Goal: Task Accomplishment & Management: Complete application form

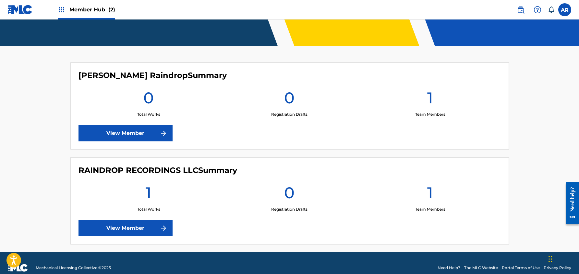
scroll to position [142, 0]
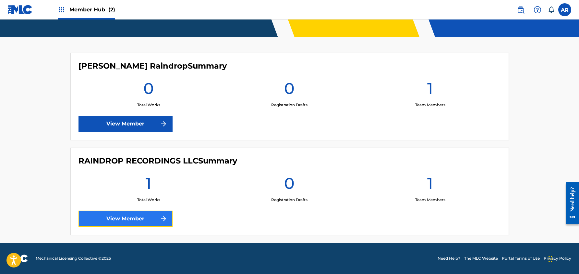
click at [149, 217] on link "View Member" at bounding box center [126, 218] width 94 height 16
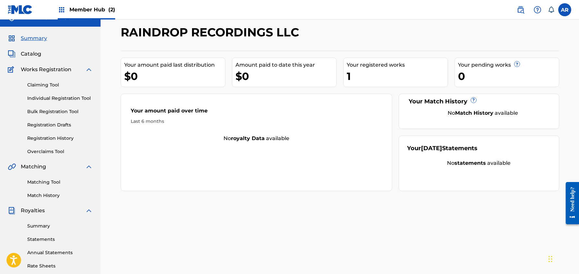
scroll to position [13, 0]
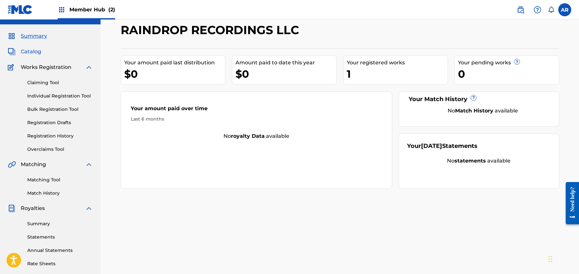
click at [38, 54] on span "Catalog" at bounding box center [31, 52] width 20 height 8
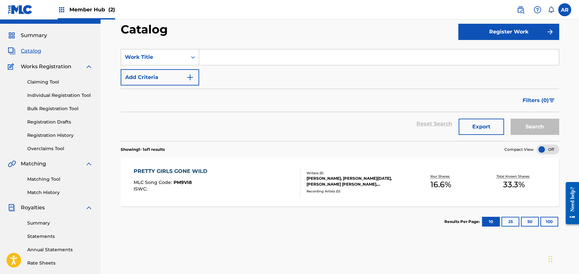
scroll to position [15, 0]
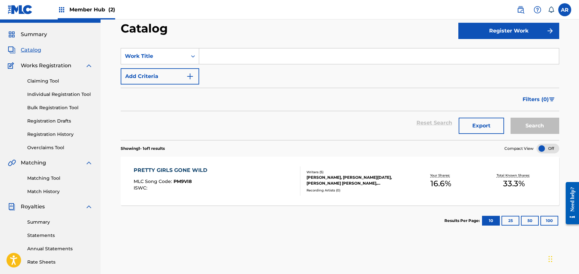
click at [356, 187] on div "Writers ( 5 ) [PERSON_NAME], [PERSON_NAME][DATE], [PERSON_NAME] [PERSON_NAME], …" at bounding box center [353, 180] width 104 height 23
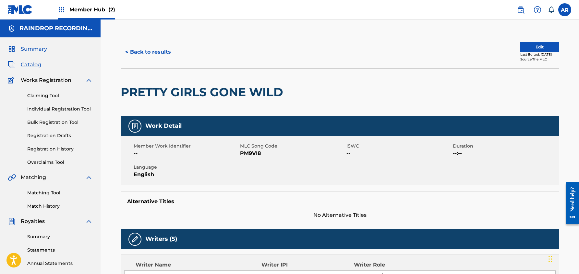
click at [36, 53] on span "Summary" at bounding box center [34, 49] width 26 height 8
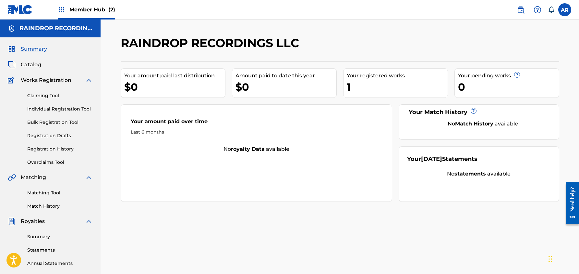
click at [94, 9] on span "Member Hub (2)" at bounding box center [92, 9] width 46 height 7
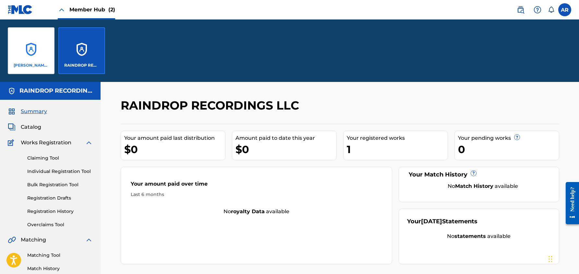
click at [27, 36] on div "[PERSON_NAME] Raindrop" at bounding box center [31, 50] width 47 height 47
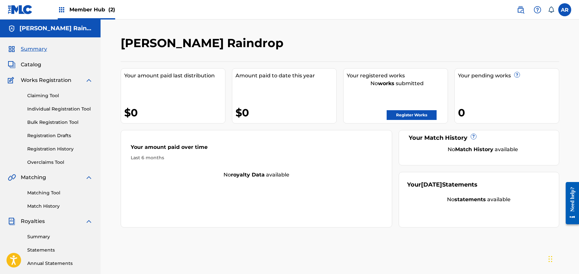
click at [45, 68] on div "Catalog" at bounding box center [50, 65] width 85 height 8
click at [43, 68] on div "Catalog" at bounding box center [50, 65] width 85 height 8
click at [39, 64] on span "Catalog" at bounding box center [31, 65] width 20 height 8
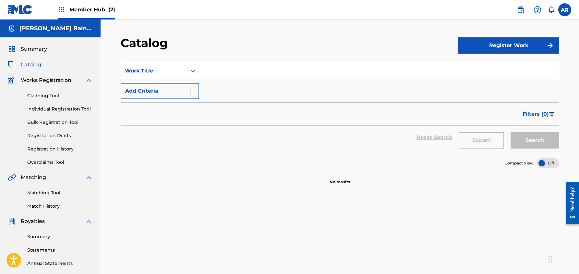
click at [62, 27] on h5 "[PERSON_NAME] Raindrop" at bounding box center [55, 28] width 73 height 7
click at [84, 7] on span "Member Hub (2)" at bounding box center [92, 9] width 46 height 7
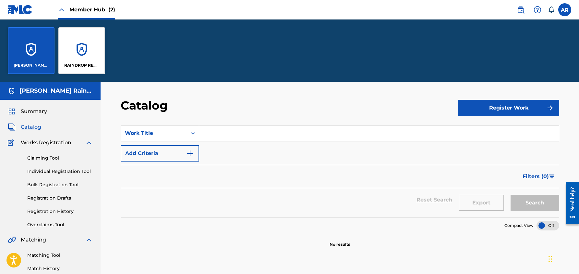
click at [56, 42] on div "[PERSON_NAME] Raindrop RAINDROP RECORDINGS LLC" at bounding box center [56, 50] width 113 height 62
click at [42, 157] on link "Claiming Tool" at bounding box center [60, 157] width 66 height 7
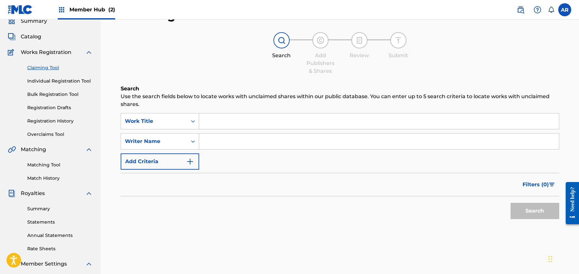
scroll to position [35, 0]
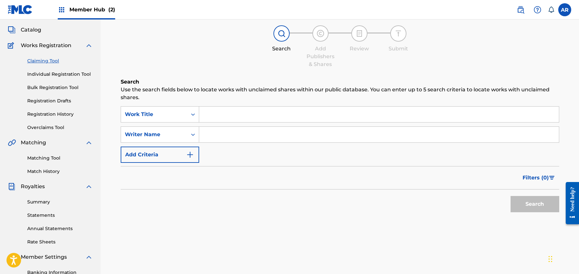
click at [266, 114] on input "Search Form" at bounding box center [379, 114] width 360 height 16
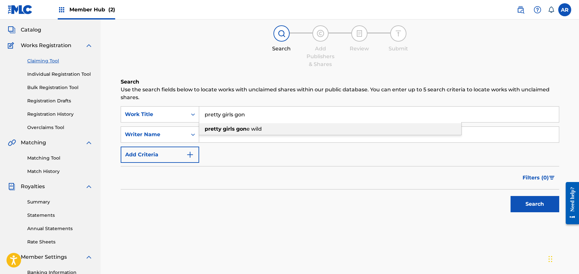
click at [274, 131] on div "pretty girls gon e wild" at bounding box center [330, 129] width 262 height 12
type input "pretty girls gone wild"
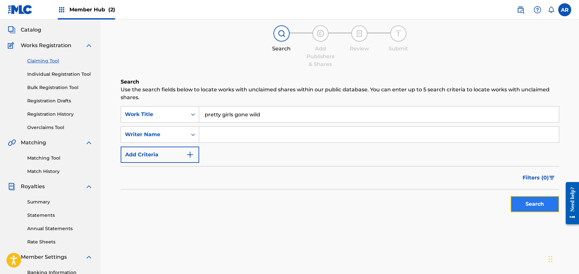
click at [519, 204] on button "Search" at bounding box center [535, 204] width 49 height 16
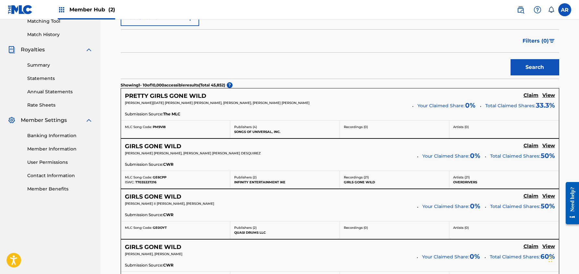
scroll to position [172, 0]
click at [312, 107] on div "[PERSON_NAME][DATE] [PERSON_NAME] [PERSON_NAME], [PERSON_NAME], [PERSON_NAME] […" at bounding box center [266, 104] width 283 height 9
click at [527, 95] on h5 "Claim" at bounding box center [531, 95] width 15 height 6
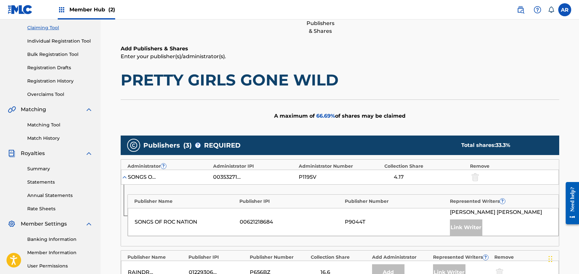
scroll to position [73, 0]
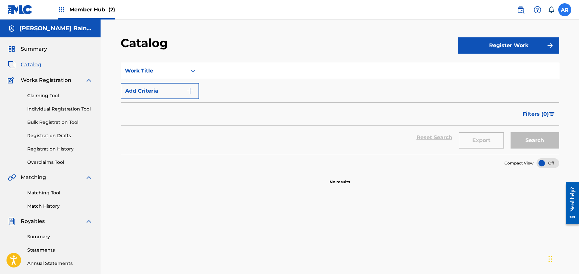
click at [566, 12] on label at bounding box center [565, 9] width 13 height 13
click at [565, 10] on input "AR [PERSON_NAME] [EMAIL_ADDRESS][DOMAIN_NAME] Notification Preferences Profile …" at bounding box center [565, 10] width 0 height 0
click at [565, 12] on div "AR AR [PERSON_NAME] [EMAIL_ADDRESS][DOMAIN_NAME] Notification Preferences Profi…" at bounding box center [565, 9] width 13 height 13
click at [85, 5] on div "Member Hub (2)" at bounding box center [86, 9] width 57 height 19
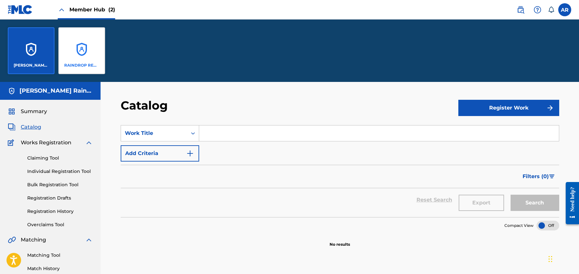
click at [86, 53] on div "RAINDROP RECORDINGS LLC" at bounding box center [81, 50] width 47 height 47
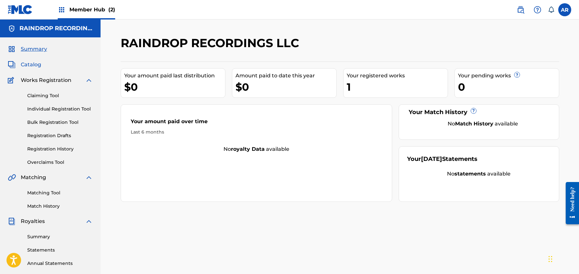
click at [39, 66] on span "Catalog" at bounding box center [31, 65] width 20 height 8
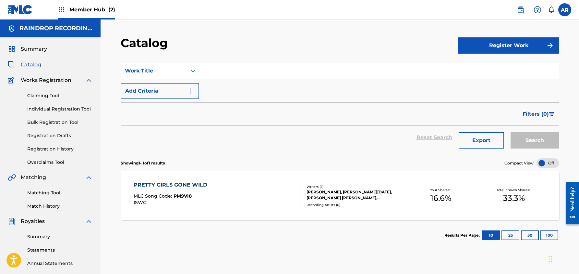
click at [86, 10] on span "Member Hub (2)" at bounding box center [92, 9] width 46 height 7
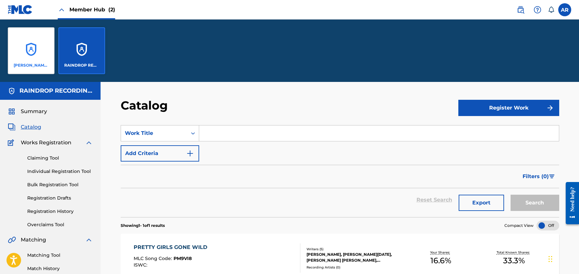
click at [41, 43] on div "[PERSON_NAME] Raindrop" at bounding box center [31, 50] width 47 height 47
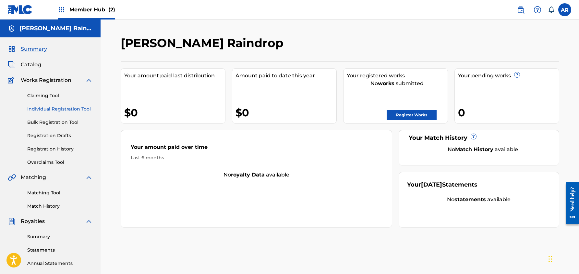
click at [67, 107] on link "Individual Registration Tool" at bounding box center [60, 108] width 66 height 7
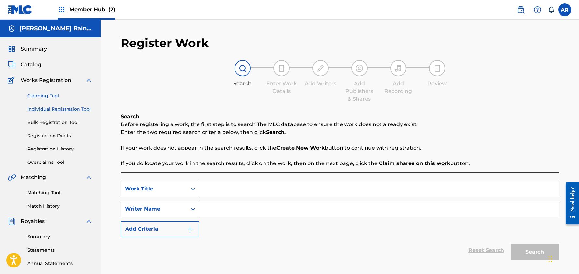
click at [51, 97] on link "Claiming Tool" at bounding box center [60, 95] width 66 height 7
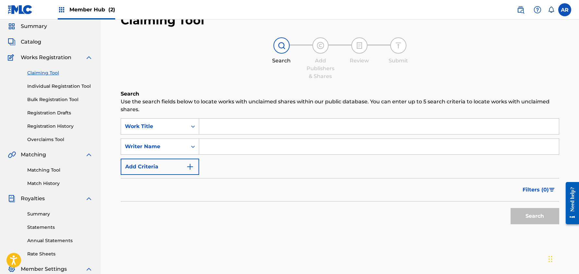
scroll to position [27, 0]
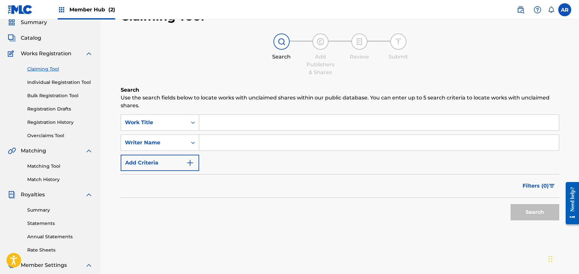
click at [220, 145] on input "Search Form" at bounding box center [379, 143] width 360 height 16
type input "[PERSON_NAME]"
click at [528, 208] on button "Search" at bounding box center [535, 212] width 49 height 16
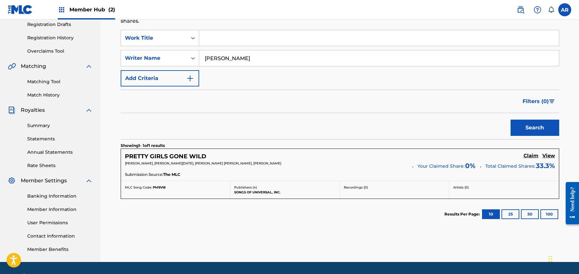
scroll to position [114, 0]
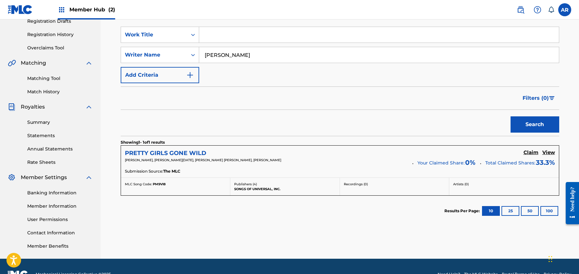
click at [196, 154] on h5 "PRETTY GIRLS GONE WILD" at bounding box center [165, 152] width 81 height 7
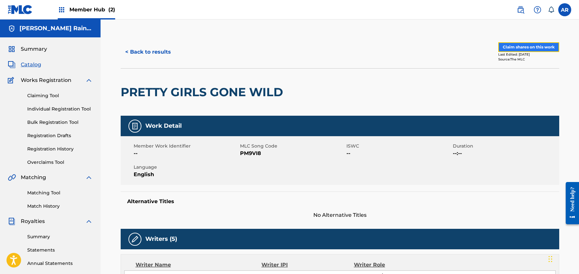
click at [511, 44] on button "Claim shares on this work" at bounding box center [528, 47] width 61 height 10
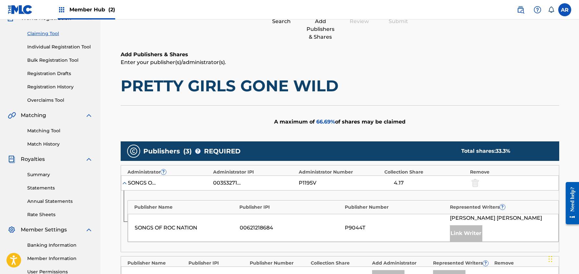
scroll to position [68, 0]
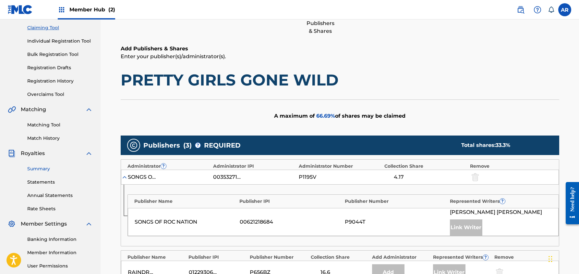
click at [41, 166] on link "Summary" at bounding box center [60, 168] width 66 height 7
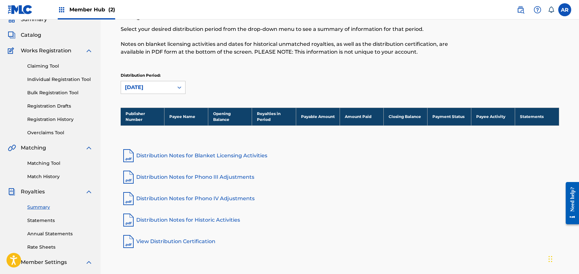
scroll to position [30, 0]
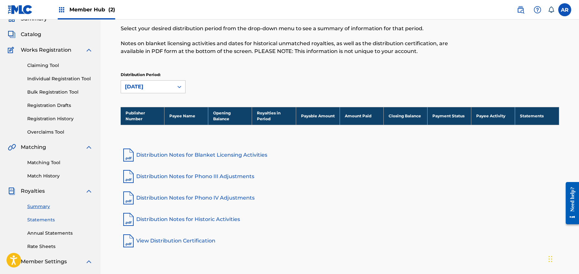
click at [45, 218] on link "Statements" at bounding box center [60, 219] width 66 height 7
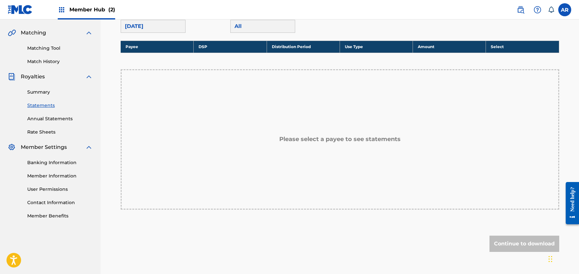
scroll to position [145, 0]
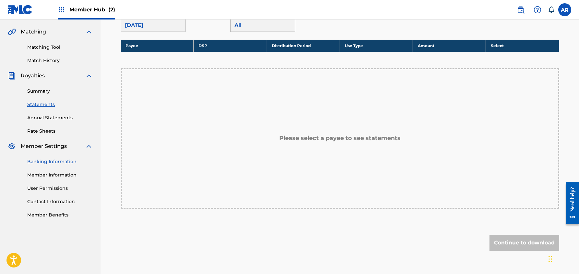
click at [60, 163] on link "Banking Information" at bounding box center [60, 161] width 66 height 7
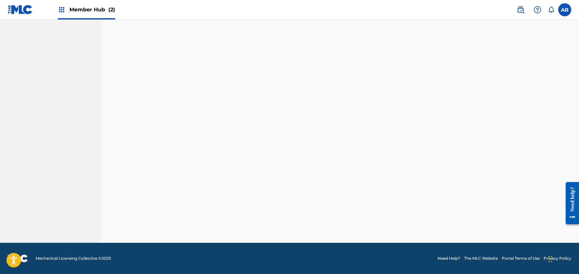
scroll to position [533, 0]
click at [567, 13] on label at bounding box center [565, 9] width 13 height 13
click at [565, 10] on input "AR [PERSON_NAME] [EMAIL_ADDRESS][DOMAIN_NAME] Notification Preferences Profile …" at bounding box center [565, 10] width 0 height 0
click at [566, 13] on div "AR AR [PERSON_NAME] [EMAIL_ADDRESS][DOMAIN_NAME] Notification Preferences Profi…" at bounding box center [565, 9] width 13 height 13
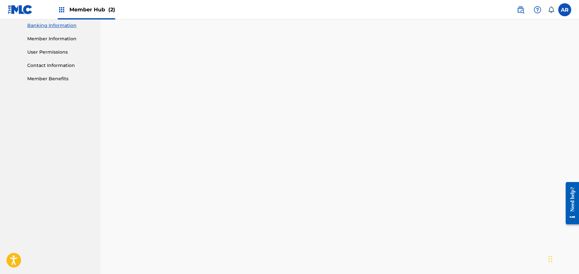
scroll to position [310, 0]
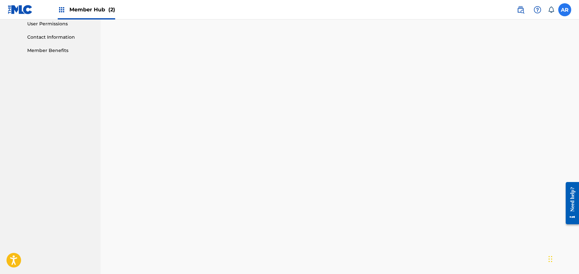
click at [566, 9] on label at bounding box center [565, 9] width 13 height 13
click at [565, 10] on input "AR [PERSON_NAME] [EMAIL_ADDRESS][DOMAIN_NAME] Notification Preferences Profile …" at bounding box center [565, 10] width 0 height 0
click at [508, 39] on h3 "AR" at bounding box center [505, 41] width 14 height 11
click at [565, 10] on input "AR [PERSON_NAME] [EMAIL_ADDRESS][DOMAIN_NAME] Notification Preferences Profile …" at bounding box center [565, 10] width 0 height 0
click at [537, 44] on p "[EMAIL_ADDRESS][DOMAIN_NAME]" at bounding box center [542, 45] width 49 height 6
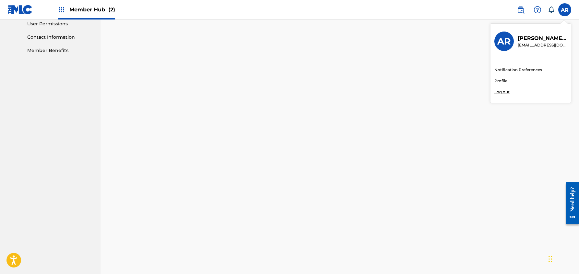
click at [565, 10] on input "AR [PERSON_NAME] [EMAIL_ADDRESS][DOMAIN_NAME] Notification Preferences Profile …" at bounding box center [565, 10] width 0 height 0
click at [503, 81] on link "Profile" at bounding box center [501, 81] width 13 height 6
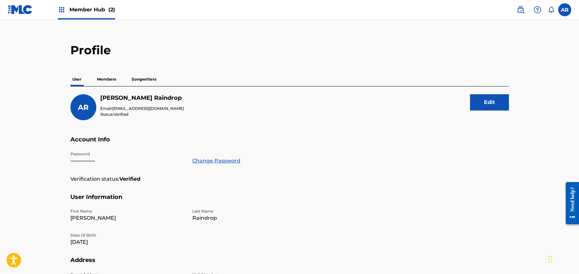
scroll to position [7, 0]
click at [104, 76] on p "Members" at bounding box center [106, 80] width 23 height 14
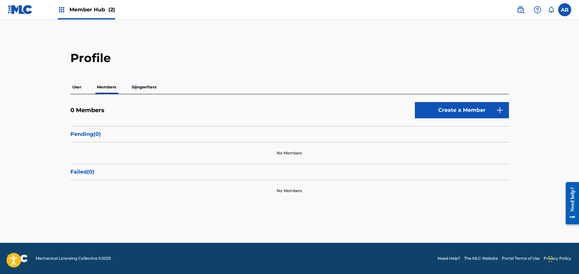
click at [135, 89] on p "Songwriters" at bounding box center [144, 87] width 29 height 14
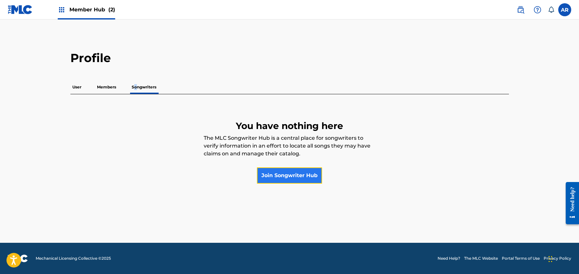
click at [300, 175] on link "Join Songwriter Hub" at bounding box center [289, 175] width 65 height 16
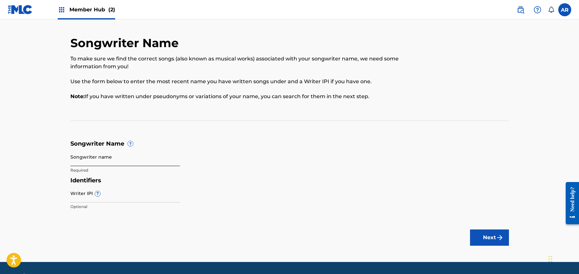
click at [120, 158] on input "Songwriter name" at bounding box center [125, 156] width 110 height 18
type input "[PERSON_NAME]"
click at [111, 192] on input "Writer IPI ?" at bounding box center [125, 193] width 110 height 18
paste input "00392926816"
type input "00392926816"
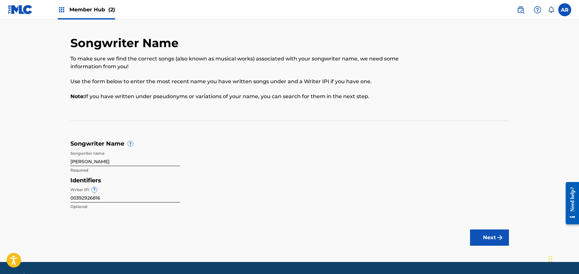
click at [334, 220] on main "Songwriter Name To make sure we find the correct songs (also known as musical w…" at bounding box center [289, 140] width 579 height 242
click at [497, 237] on img "submit" at bounding box center [500, 237] width 8 height 8
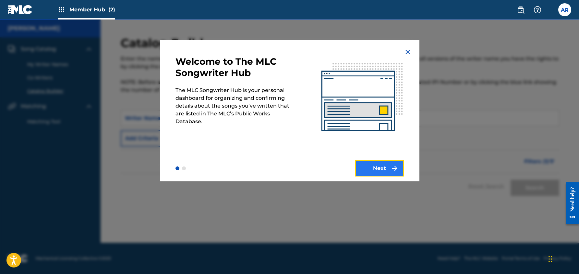
click at [381, 169] on button "Next" at bounding box center [379, 168] width 49 height 16
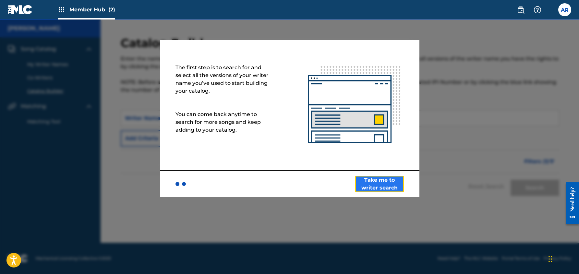
click at [371, 182] on button "Take me to writer search" at bounding box center [379, 184] width 49 height 16
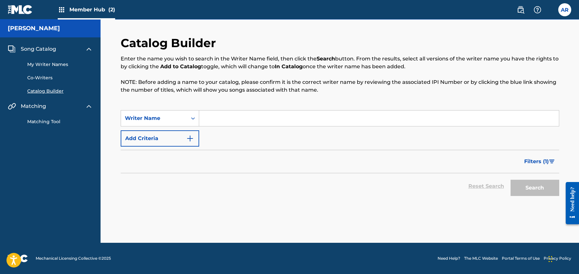
click at [286, 206] on div "Catalog Builder Enter the name you wish to search in the Writer Name field, the…" at bounding box center [340, 139] width 454 height 207
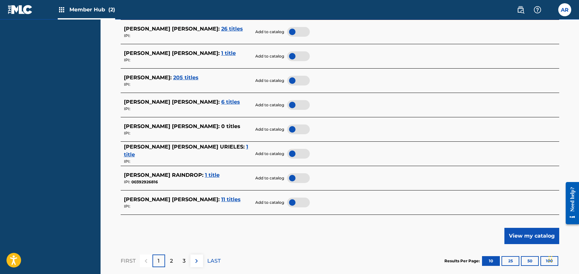
scroll to position [248, 0]
click at [217, 175] on span "1 title" at bounding box center [212, 175] width 15 height 6
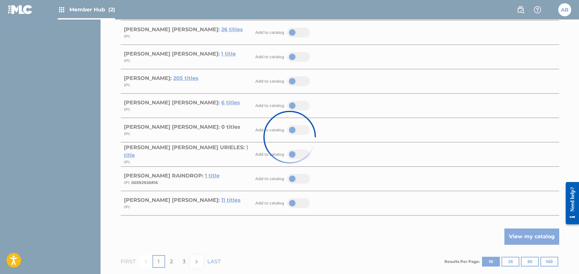
scroll to position [65, 0]
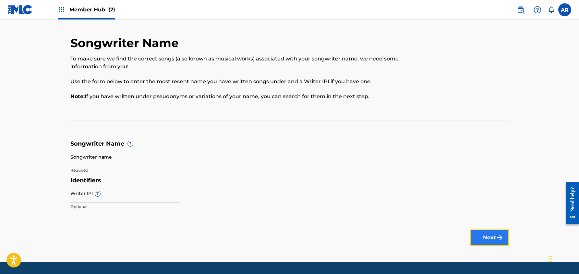
click at [482, 234] on button "Next" at bounding box center [489, 237] width 39 height 16
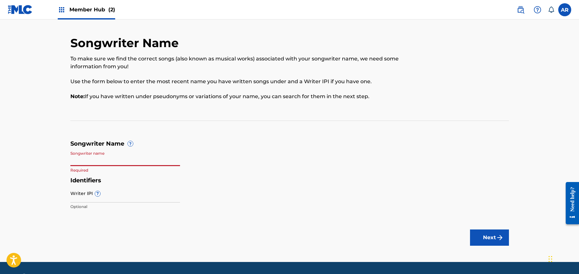
click at [154, 157] on input "Songwriter name" at bounding box center [125, 156] width 110 height 18
type input "[PERSON_NAME]"
click at [130, 196] on input "Writer IPI ?" at bounding box center [125, 193] width 110 height 18
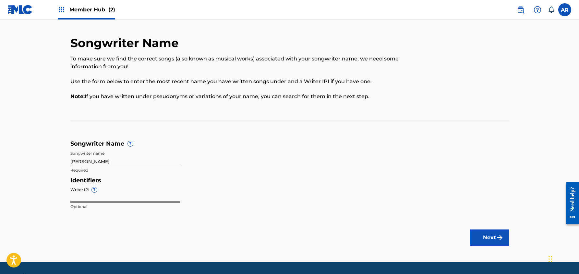
paste input "00392926816"
type input "00392926816"
click at [470, 229] on button "Next" at bounding box center [489, 237] width 39 height 16
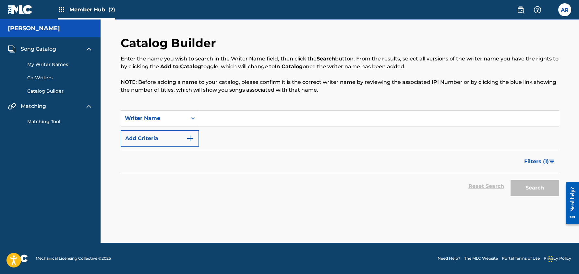
click at [222, 122] on input "Search Form" at bounding box center [379, 118] width 360 height 16
click at [217, 118] on input "Search Form" at bounding box center [379, 118] width 360 height 16
click at [223, 73] on div "Enter the name you wish to search in the Writer Name field, then click the Sear…" at bounding box center [340, 74] width 439 height 39
click at [231, 116] on input "Search Form" at bounding box center [379, 118] width 360 height 16
type input "[PERSON_NAME]"
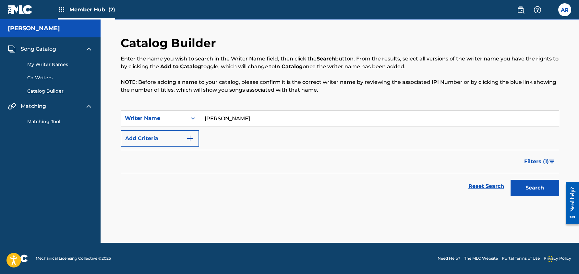
click at [511, 179] on button "Search" at bounding box center [535, 187] width 49 height 16
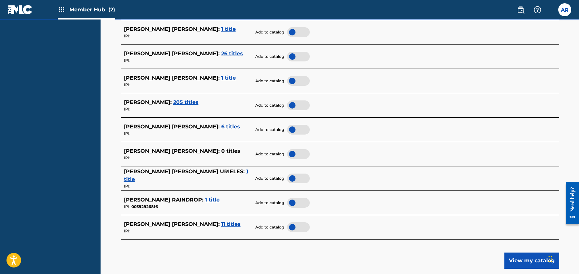
scroll to position [226, 0]
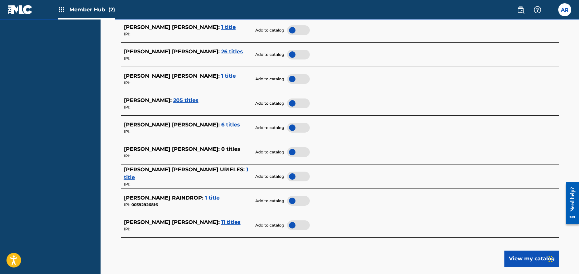
click at [294, 201] on div at bounding box center [298, 201] width 23 height 10
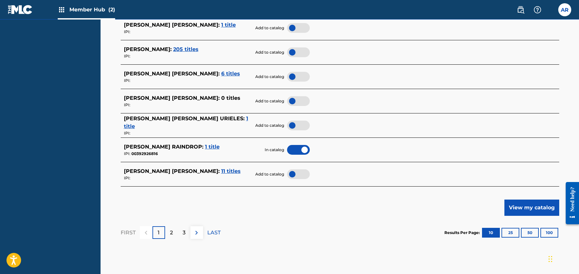
scroll to position [277, 0]
click at [531, 207] on button "View my catalog" at bounding box center [532, 207] width 55 height 16
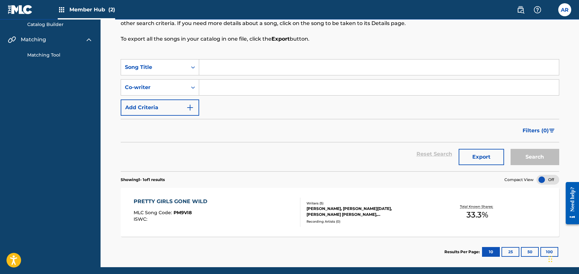
scroll to position [91, 0]
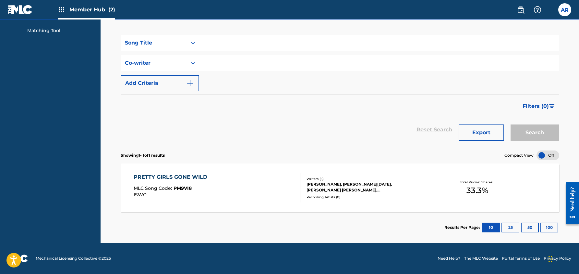
click at [330, 181] on div "[PERSON_NAME], [PERSON_NAME][DATE], [PERSON_NAME] [PERSON_NAME], [PERSON_NAME]" at bounding box center [356, 187] width 98 height 12
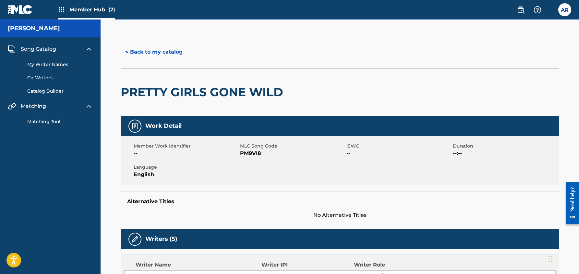
click at [83, 10] on span "Member Hub (2)" at bounding box center [92, 9] width 46 height 7
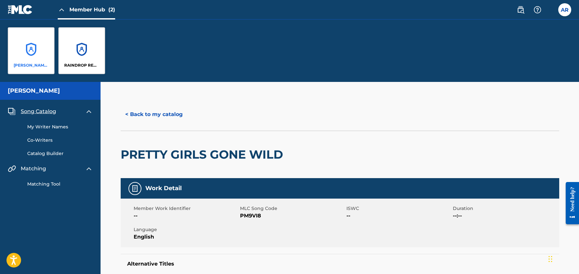
click at [39, 45] on div "[PERSON_NAME] Raindrop" at bounding box center [31, 50] width 47 height 47
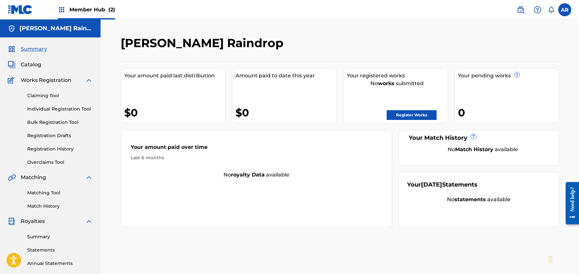
click at [48, 65] on div "Catalog" at bounding box center [50, 65] width 85 height 8
click at [34, 66] on span "Catalog" at bounding box center [31, 65] width 20 height 8
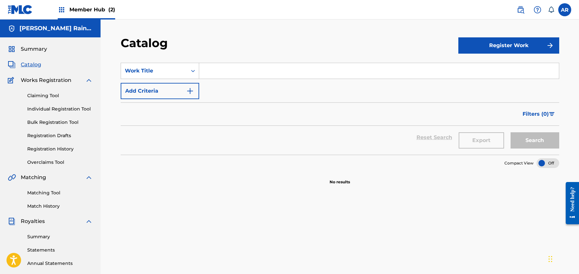
click at [44, 100] on div "Claiming Tool Individual Registration Tool Bulk Registration Tool Registration …" at bounding box center [50, 124] width 85 height 81
click at [43, 95] on link "Claiming Tool" at bounding box center [60, 95] width 66 height 7
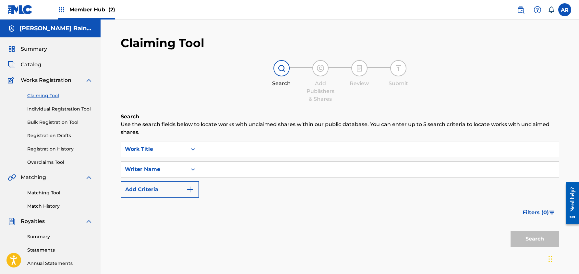
click at [219, 166] on input "Search Form" at bounding box center [379, 169] width 360 height 16
type input "[PERSON_NAME]"
click at [533, 235] on button "Search" at bounding box center [535, 238] width 49 height 16
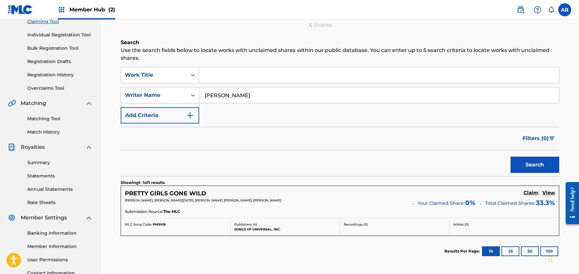
scroll to position [130, 0]
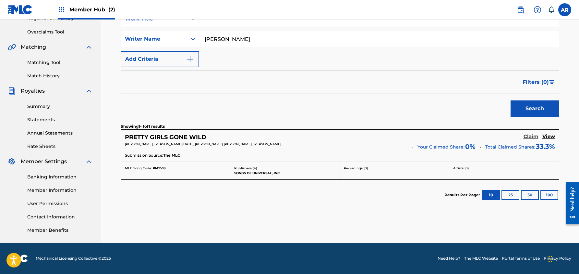
click at [529, 138] on h5 "Claim" at bounding box center [531, 136] width 15 height 6
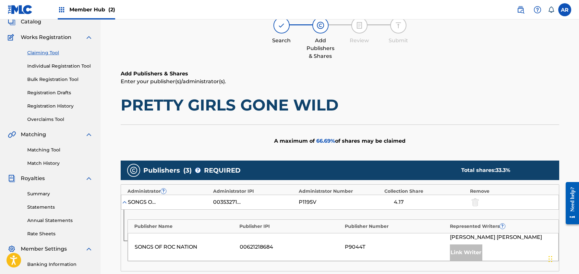
scroll to position [0, 0]
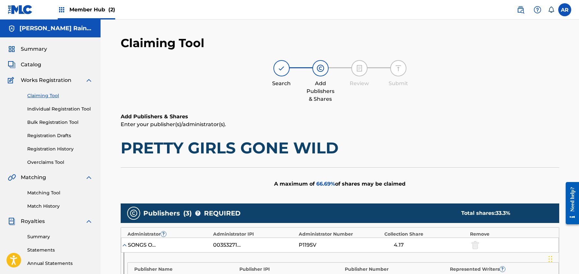
click at [66, 22] on div "[PERSON_NAME] Raindrop" at bounding box center [50, 28] width 101 height 18
click at [74, 9] on span "Member Hub (2)" at bounding box center [92, 9] width 46 height 7
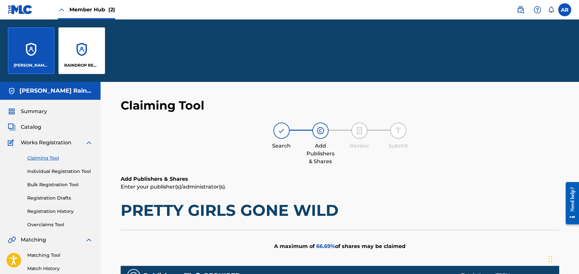
click at [38, 43] on div "[PERSON_NAME] Raindrop" at bounding box center [31, 50] width 47 height 47
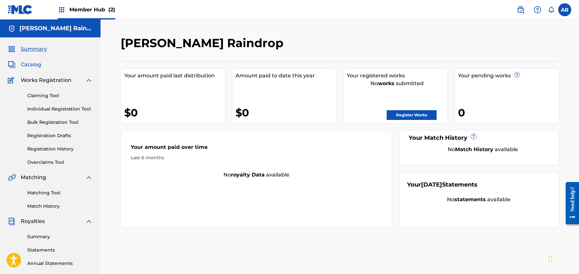
click at [27, 66] on span "Catalog" at bounding box center [31, 65] width 20 height 8
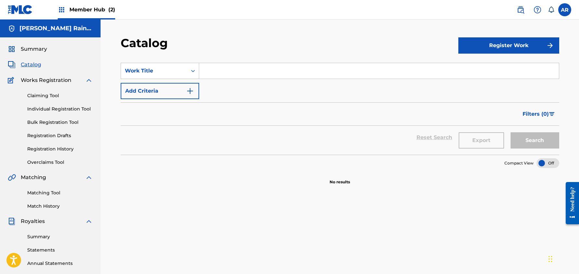
click at [310, 71] on input "Search Form" at bounding box center [379, 71] width 360 height 16
click at [173, 93] on button "Add Criteria" at bounding box center [160, 91] width 79 height 16
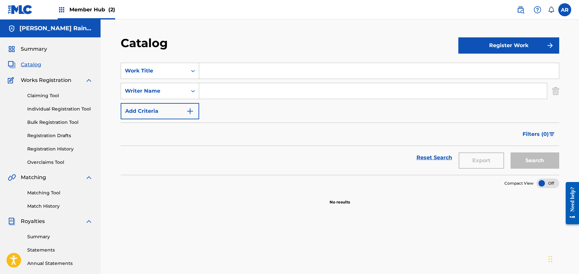
click at [221, 92] on input "Search Form" at bounding box center [373, 91] width 348 height 16
type input "[PERSON_NAME] Raindrop"
click at [528, 166] on button "Search" at bounding box center [535, 160] width 49 height 16
click at [548, 155] on button "Search" at bounding box center [535, 160] width 49 height 16
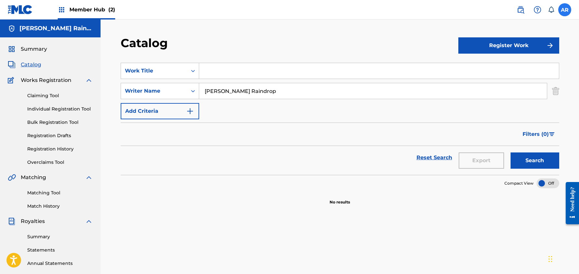
click at [562, 11] on label at bounding box center [565, 9] width 13 height 13
click at [565, 10] on input "AR [PERSON_NAME] [EMAIL_ADDRESS][DOMAIN_NAME] Notification Preferences Profile …" at bounding box center [565, 10] width 0 height 0
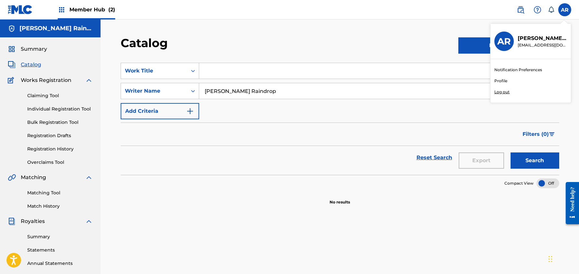
click at [537, 40] on p "[PERSON_NAME]" at bounding box center [542, 38] width 49 height 8
click at [565, 10] on input "AR [PERSON_NAME] [EMAIL_ADDRESS][DOMAIN_NAME] Notification Preferences Profile …" at bounding box center [565, 10] width 0 height 0
click at [514, 40] on div "[PERSON_NAME] [EMAIL_ADDRESS][DOMAIN_NAME]" at bounding box center [540, 41] width 53 height 14
click at [565, 10] on input "AR [PERSON_NAME] [EMAIL_ADDRESS][DOMAIN_NAME] Notification Preferences Profile …" at bounding box center [565, 10] width 0 height 0
click at [503, 79] on link "Profile" at bounding box center [501, 81] width 13 height 6
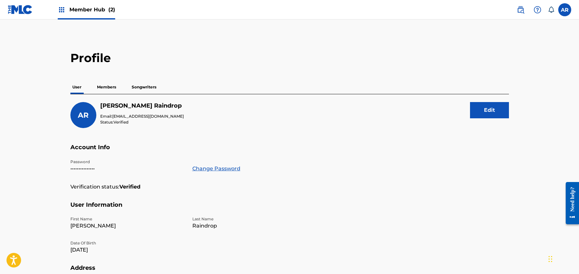
click at [107, 89] on p "Members" at bounding box center [106, 87] width 23 height 14
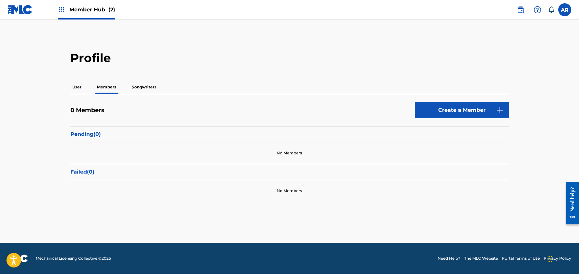
click at [139, 88] on p "Songwriters" at bounding box center [144, 87] width 29 height 14
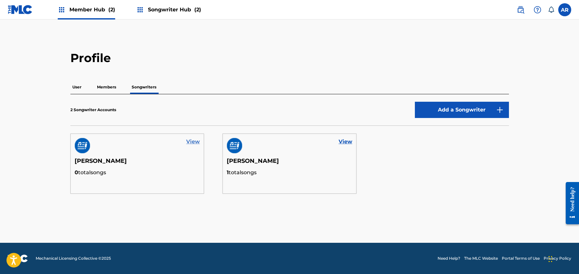
click at [194, 141] on link "View" at bounding box center [193, 142] width 14 height 8
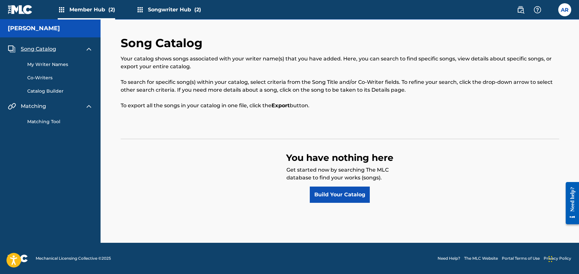
click at [43, 67] on link "My Writer Names" at bounding box center [60, 64] width 66 height 7
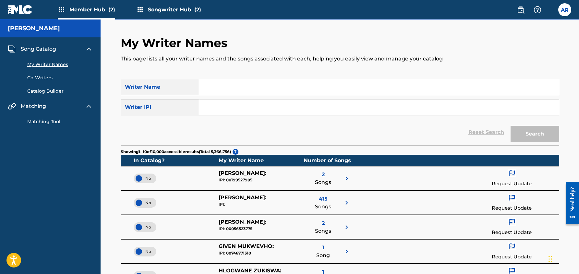
click at [47, 47] on span "Song Catalog" at bounding box center [38, 49] width 35 height 8
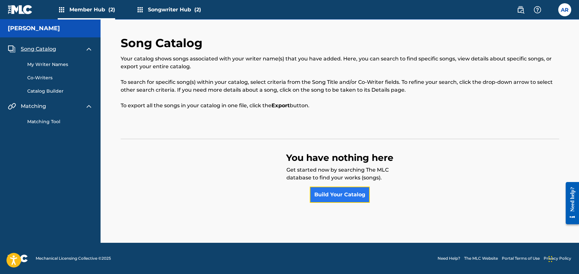
click at [333, 193] on link "Build Your Catalog" at bounding box center [340, 194] width 60 height 16
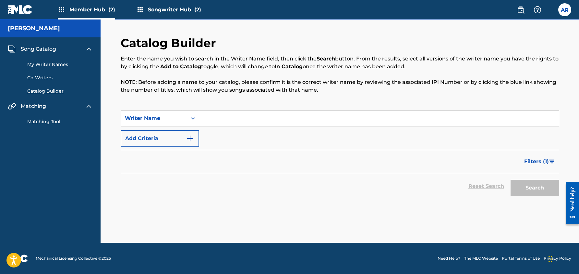
click at [257, 120] on input "Search Form" at bounding box center [379, 118] width 360 height 16
type input "[PERSON_NAME] Raindrop"
click at [538, 188] on button "Search" at bounding box center [535, 187] width 49 height 16
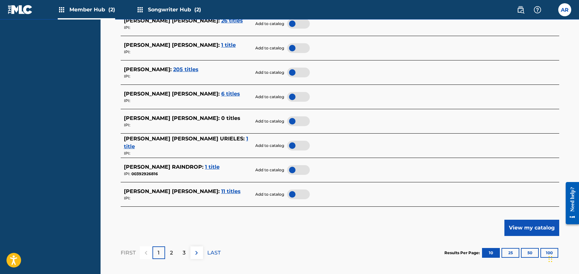
scroll to position [258, 0]
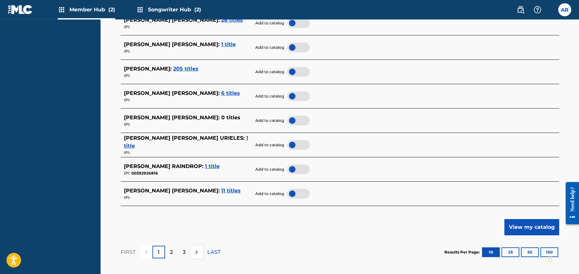
click at [295, 168] on div at bounding box center [298, 169] width 23 height 10
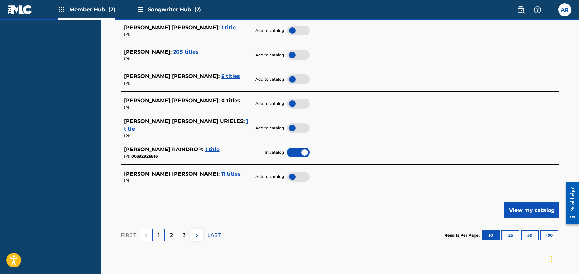
scroll to position [276, 0]
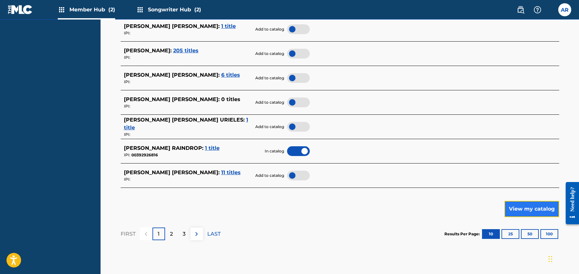
click at [527, 208] on button "View my catalog" at bounding box center [532, 209] width 55 height 16
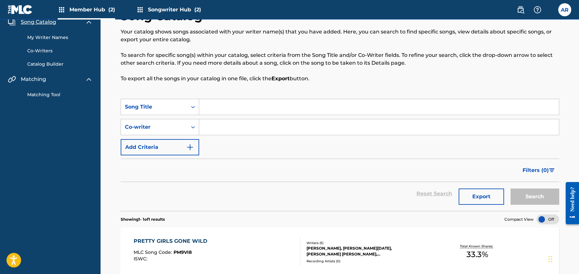
scroll to position [28, 0]
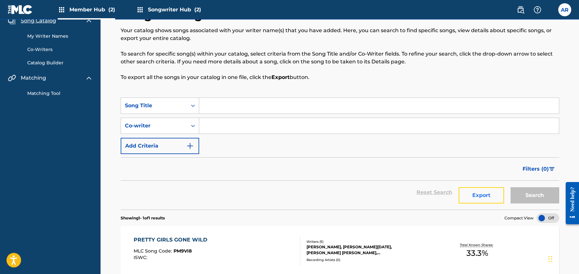
click at [486, 197] on button "Export" at bounding box center [481, 195] width 45 height 16
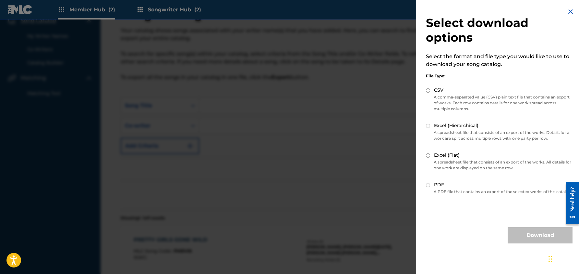
click at [568, 11] on img at bounding box center [571, 12] width 8 height 8
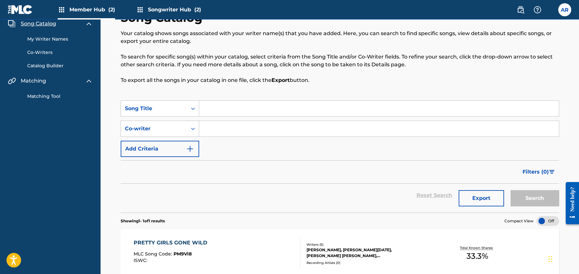
scroll to position [0, 0]
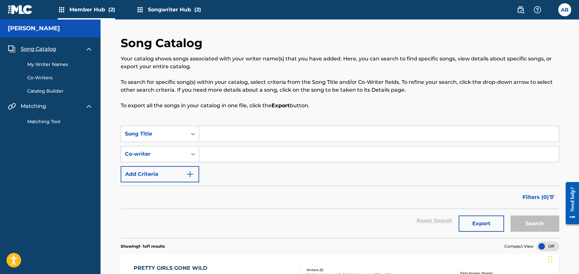
click at [42, 53] on div "My Writer Names Co-Writers Catalog Builder" at bounding box center [50, 74] width 85 height 42
click at [42, 50] on span "Song Catalog" at bounding box center [38, 49] width 35 height 8
click at [88, 49] on img at bounding box center [89, 49] width 8 height 8
click at [168, 10] on span "Songwriter Hub (2)" at bounding box center [174, 9] width 53 height 7
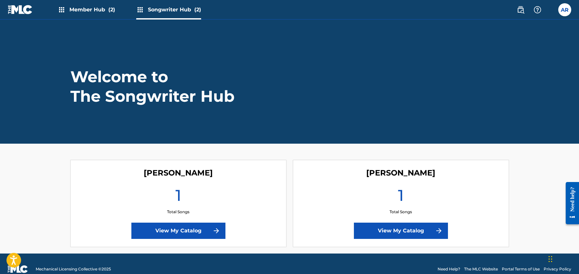
scroll to position [11, 0]
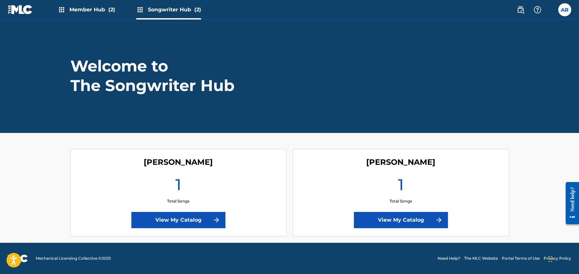
click at [102, 11] on span "Member Hub (2)" at bounding box center [92, 9] width 46 height 7
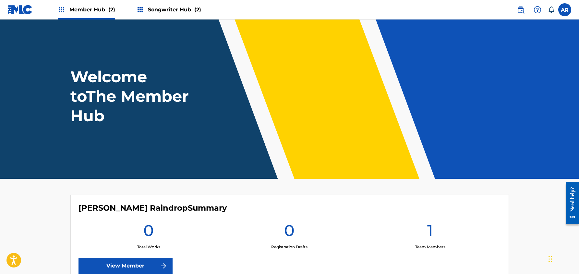
click at [101, 9] on span "Member Hub (2)" at bounding box center [92, 9] width 46 height 7
click at [151, 10] on span "Songwriter Hub (2)" at bounding box center [174, 9] width 53 height 7
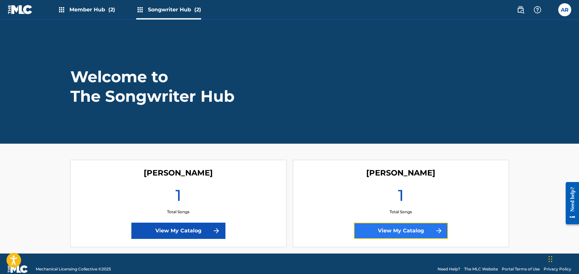
click at [416, 233] on link "View My Catalog" at bounding box center [401, 230] width 94 height 16
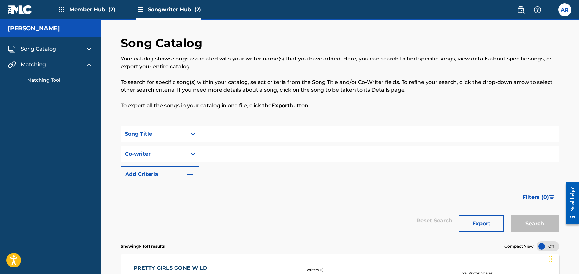
click at [173, 12] on span "Songwriter Hub (2)" at bounding box center [174, 9] width 53 height 7
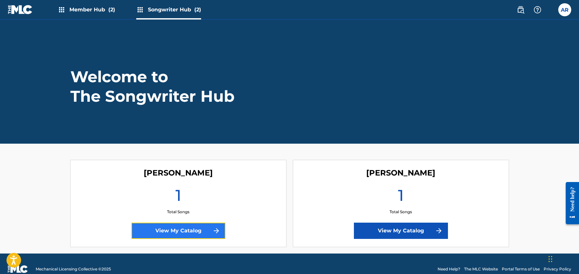
click at [202, 233] on link "View My Catalog" at bounding box center [178, 230] width 94 height 16
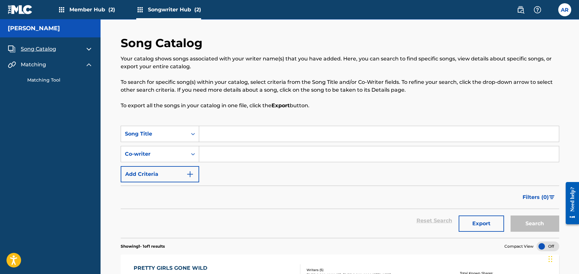
scroll to position [91, 0]
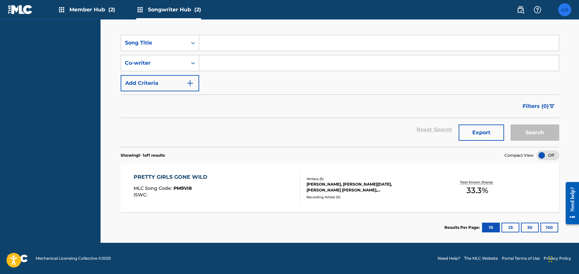
click at [564, 14] on label at bounding box center [565, 9] width 13 height 13
click at [565, 10] on input "AR [PERSON_NAME] [EMAIL_ADDRESS][DOMAIN_NAME] Notification Preferences Profile …" at bounding box center [565, 10] width 0 height 0
click at [502, 81] on link "Profile" at bounding box center [501, 81] width 13 height 6
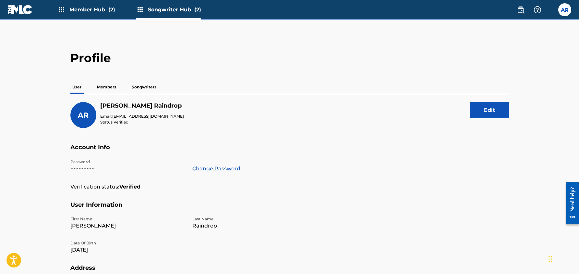
click at [11, 13] on img at bounding box center [20, 9] width 25 height 9
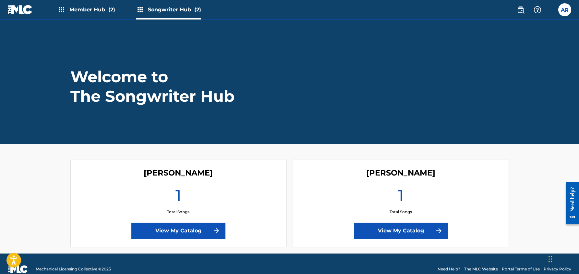
click at [28, 12] on img at bounding box center [20, 9] width 25 height 9
click at [104, 8] on span "Member Hub (2)" at bounding box center [92, 9] width 46 height 7
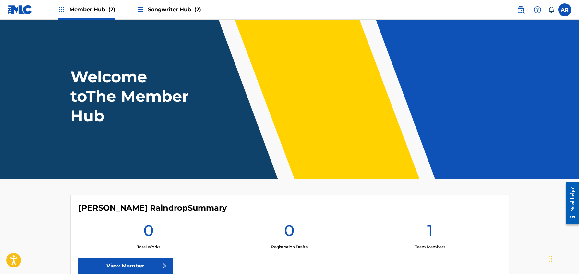
click at [104, 8] on span "Member Hub (2)" at bounding box center [92, 9] width 46 height 7
click at [97, 11] on span "Member Hub (2)" at bounding box center [92, 9] width 46 height 7
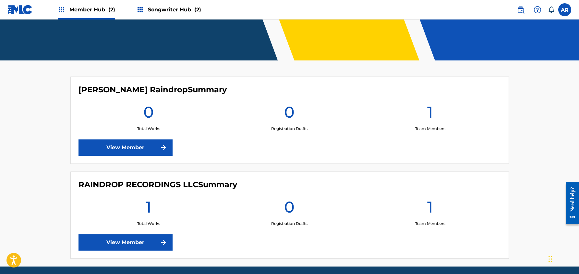
scroll to position [120, 0]
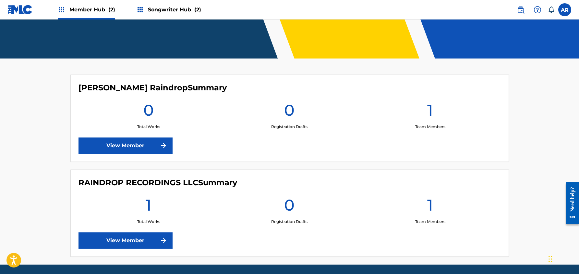
click at [439, 219] on p "Team Members" at bounding box center [430, 221] width 30 height 6
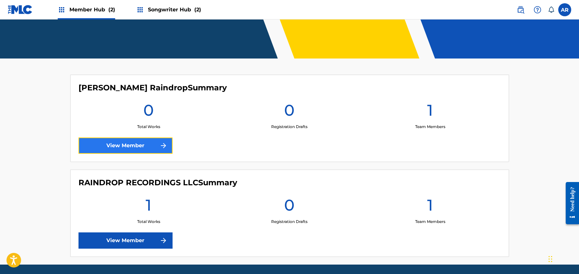
click at [148, 142] on link "View Member" at bounding box center [126, 145] width 94 height 16
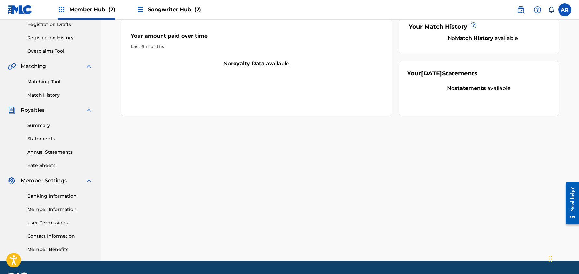
scroll to position [112, 0]
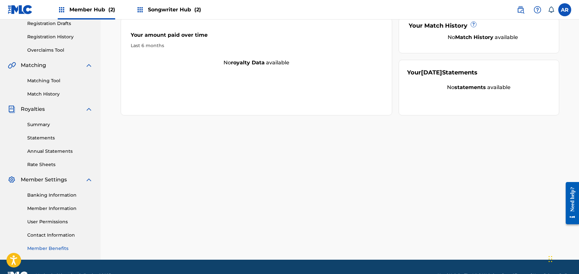
click at [51, 250] on link "Member Benefits" at bounding box center [60, 248] width 66 height 7
click at [62, 206] on link "Member Information" at bounding box center [60, 208] width 66 height 7
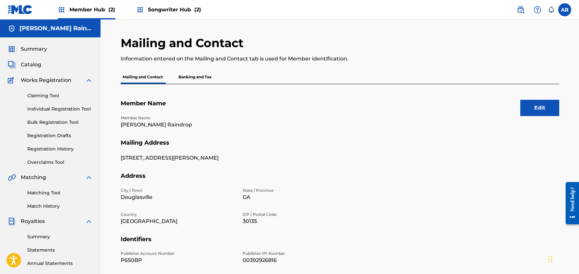
click at [85, 11] on span "Member Hub (2)" at bounding box center [92, 9] width 46 height 7
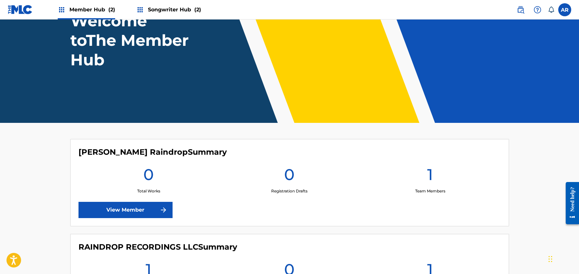
scroll to position [72, 0]
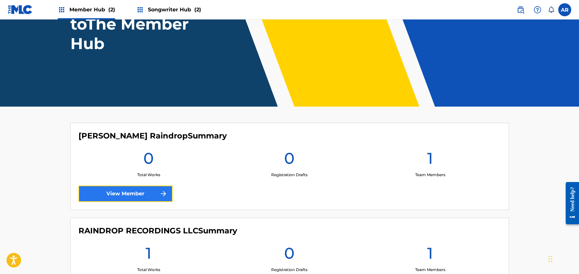
click at [134, 193] on link "View Member" at bounding box center [126, 193] width 94 height 16
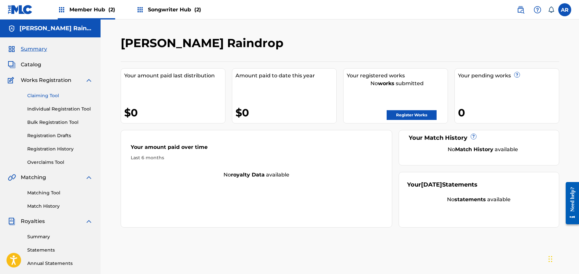
click at [45, 94] on link "Claiming Tool" at bounding box center [60, 95] width 66 height 7
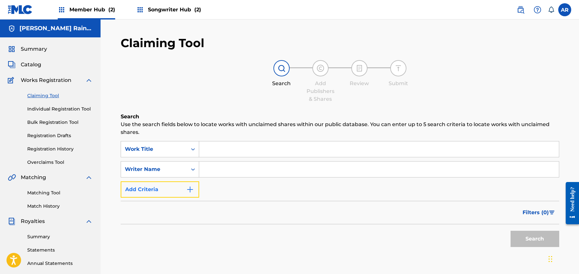
click at [190, 189] on img "Search Form" at bounding box center [190, 189] width 8 height 8
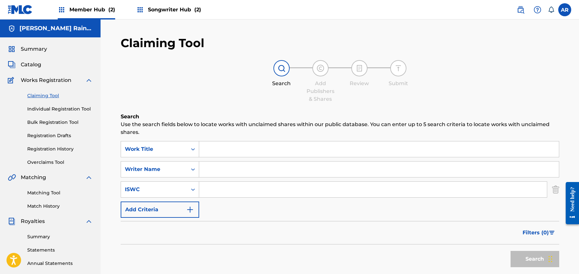
click at [215, 169] on input "Search Form" at bounding box center [379, 169] width 360 height 16
type input "[PERSON_NAME]"
click at [539, 260] on button "Search" at bounding box center [535, 259] width 49 height 16
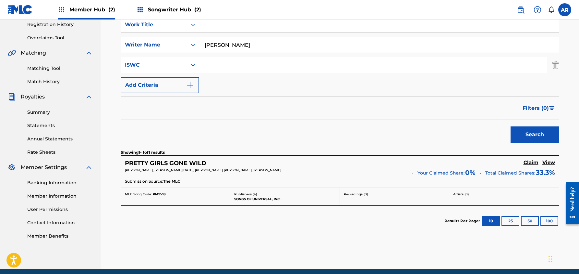
scroll to position [126, 0]
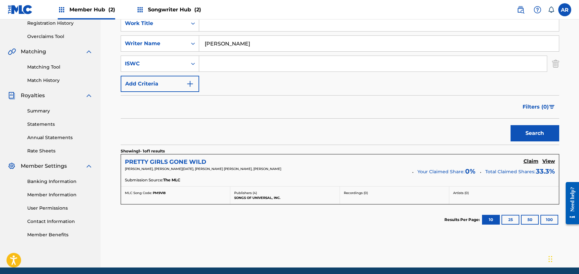
click at [190, 160] on h5 "PRETTY GIRLS GONE WILD" at bounding box center [165, 161] width 81 height 7
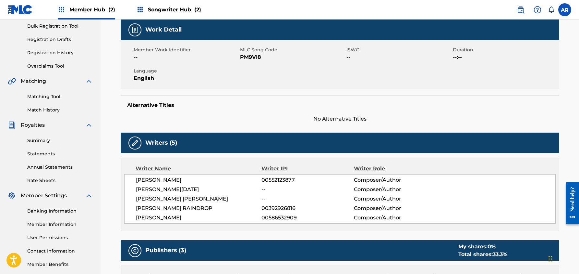
scroll to position [110, 0]
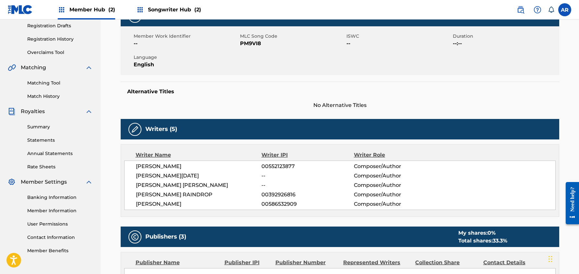
click at [202, 196] on span "[PERSON_NAME] RAINDROP" at bounding box center [199, 195] width 126 height 8
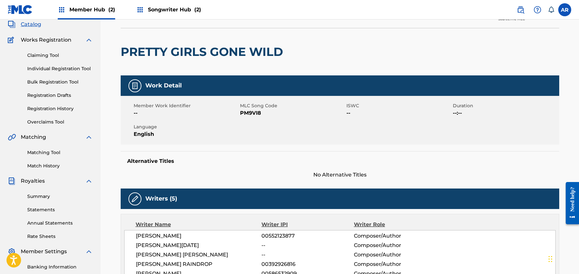
scroll to position [0, 0]
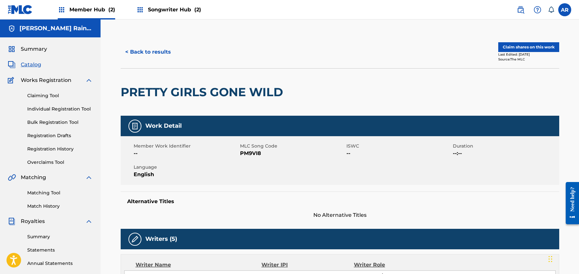
click at [88, 13] on span "Member Hub (2)" at bounding box center [92, 9] width 46 height 7
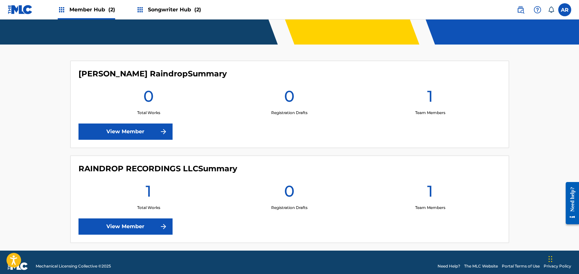
scroll to position [142, 0]
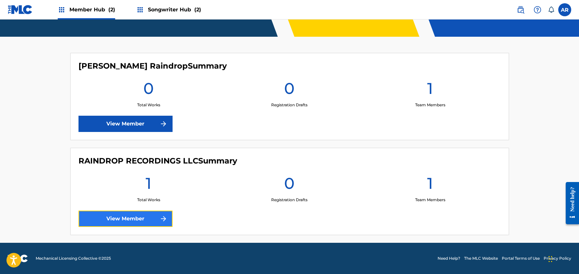
click at [136, 215] on link "View Member" at bounding box center [126, 218] width 94 height 16
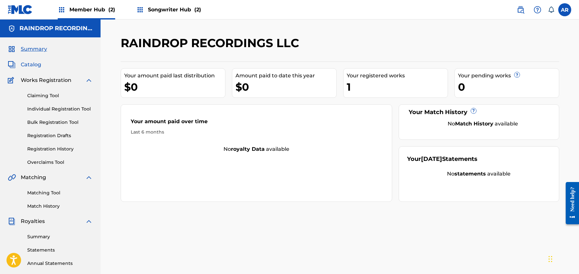
click at [27, 65] on span "Catalog" at bounding box center [31, 65] width 20 height 8
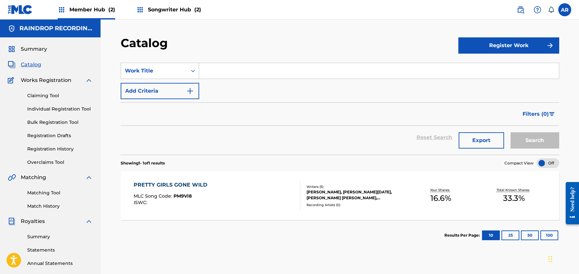
click at [227, 74] on input "Search Form" at bounding box center [379, 71] width 360 height 16
type input "P"
click at [46, 98] on link "Claiming Tool" at bounding box center [60, 95] width 66 height 7
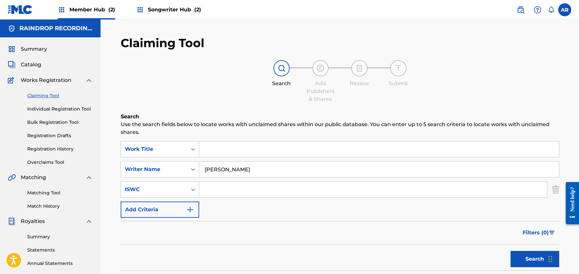
click at [227, 169] on input "[PERSON_NAME]" at bounding box center [379, 169] width 360 height 16
type input "[PERSON_NAME] Raindrop"
click at [511, 251] on button "Search" at bounding box center [535, 259] width 49 height 16
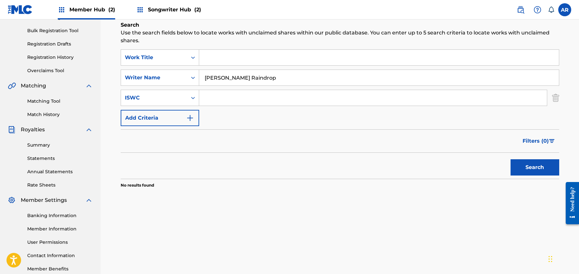
scroll to position [105, 0]
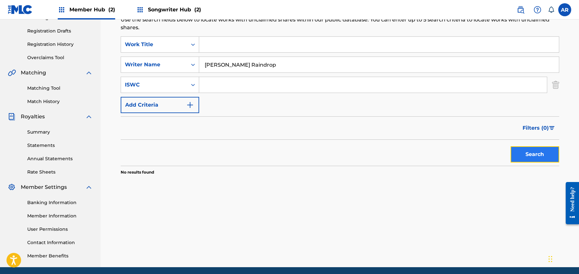
click at [544, 157] on button "Search" at bounding box center [535, 154] width 49 height 16
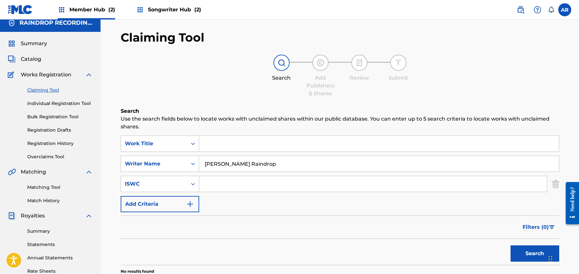
scroll to position [0, 0]
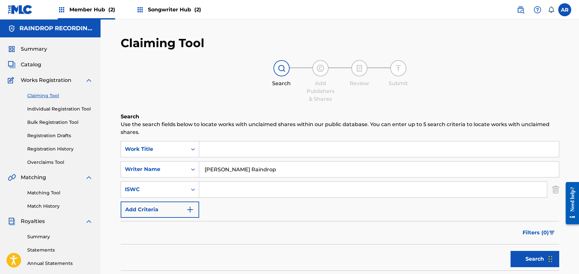
click at [97, 13] on span "Member Hub (2)" at bounding box center [92, 9] width 46 height 7
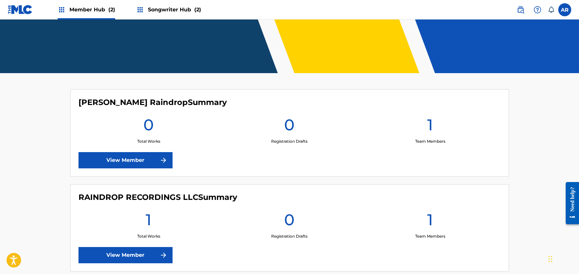
scroll to position [116, 0]
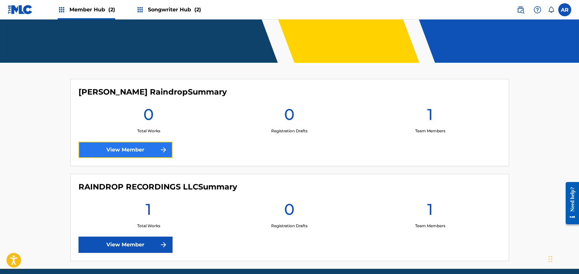
click at [149, 149] on link "View Member" at bounding box center [126, 149] width 94 height 16
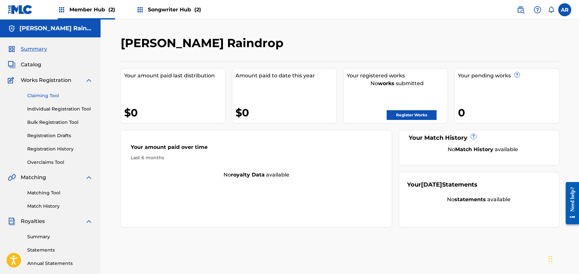
click at [40, 93] on link "Claiming Tool" at bounding box center [60, 95] width 66 height 7
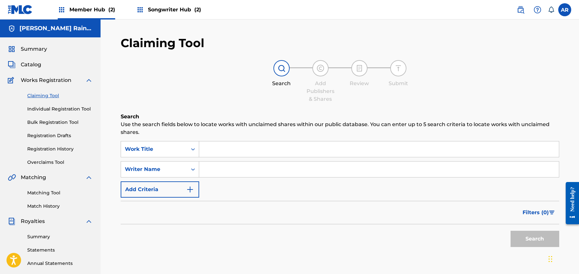
click at [217, 169] on input "Search Form" at bounding box center [379, 169] width 360 height 16
click at [538, 235] on button "Search" at bounding box center [535, 238] width 49 height 16
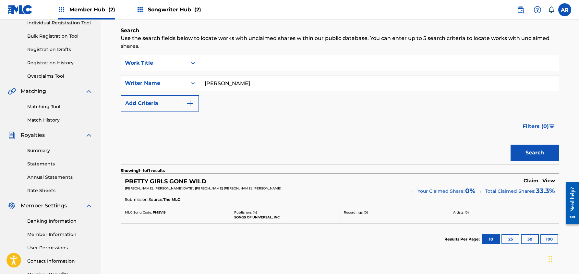
scroll to position [80, 0]
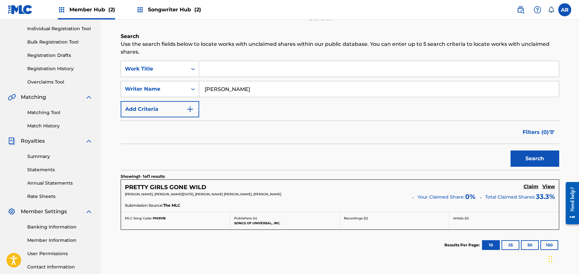
drag, startPoint x: 257, startPoint y: 88, endPoint x: 155, endPoint y: 81, distance: 102.1
click at [155, 81] on div "SearchWithCriteria4b4d0788-118b-4a0f-815e-658301a06765 Writer Name [PERSON_NAME]" at bounding box center [340, 89] width 439 height 16
click at [511, 150] on button "Search" at bounding box center [535, 158] width 49 height 16
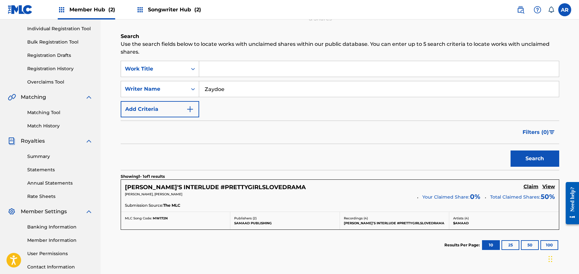
click at [213, 91] on input "Zaydoe" at bounding box center [379, 89] width 360 height 16
type input "[PERSON_NAME]"
click at [511, 150] on button "Search" at bounding box center [535, 158] width 49 height 16
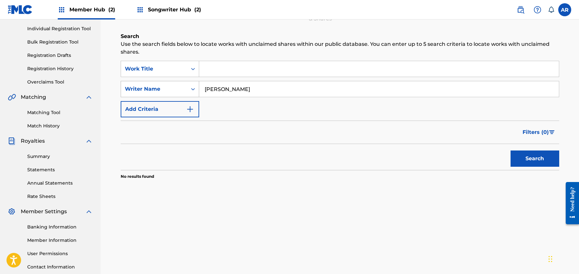
drag, startPoint x: 247, startPoint y: 90, endPoint x: 191, endPoint y: 89, distance: 56.2
click at [191, 89] on div "SearchWithCriteria4b4d0788-118b-4a0f-815e-658301a06765 Writer Name [PERSON_NAME]" at bounding box center [340, 89] width 439 height 16
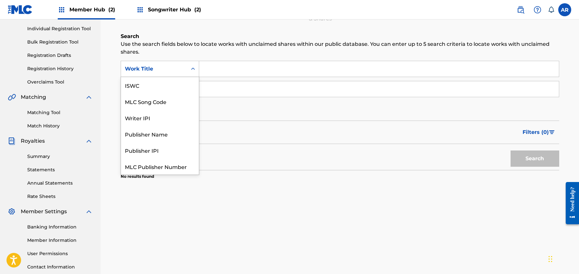
click at [194, 69] on icon "Search Form" at bounding box center [193, 69] width 6 height 6
click at [189, 64] on div "Search Form" at bounding box center [193, 69] width 12 height 12
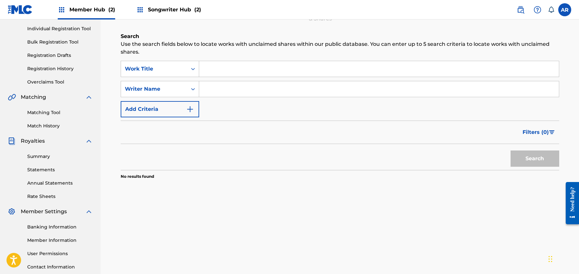
click at [217, 66] on input "Search Form" at bounding box center [379, 69] width 360 height 16
type input "Pressure Made"
click at [511, 150] on button "Search" at bounding box center [535, 158] width 49 height 16
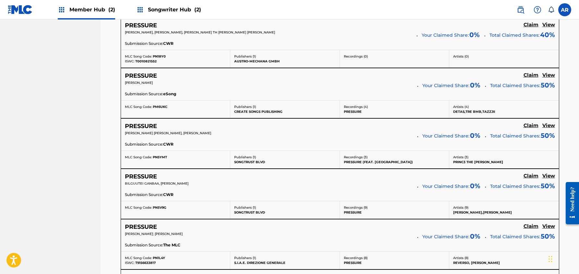
scroll to position [572, 0]
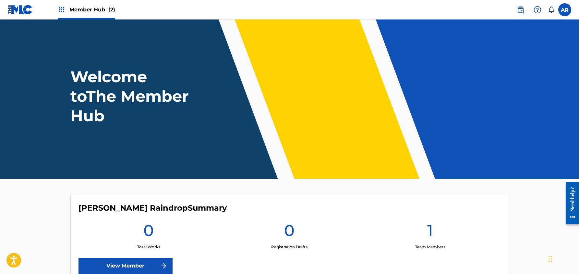
click at [86, 8] on span "Member Hub (2)" at bounding box center [92, 9] width 46 height 7
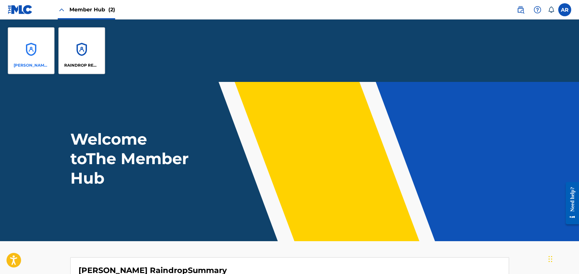
click at [42, 45] on div "[PERSON_NAME] Raindrop" at bounding box center [31, 50] width 47 height 47
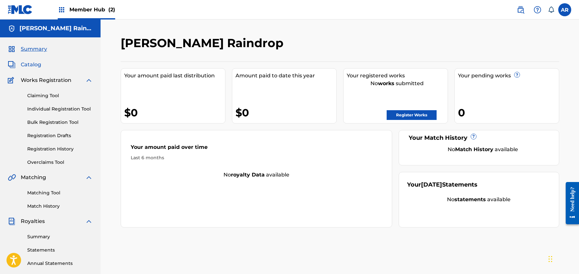
click at [34, 66] on span "Catalog" at bounding box center [31, 65] width 20 height 8
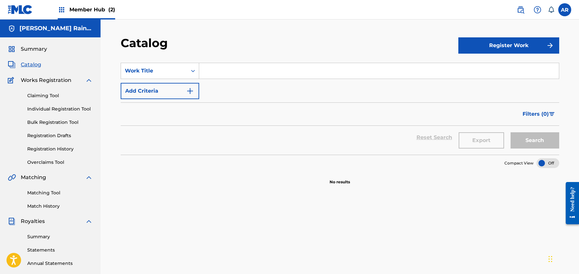
click at [95, 12] on span "Member Hub (2)" at bounding box center [92, 9] width 46 height 7
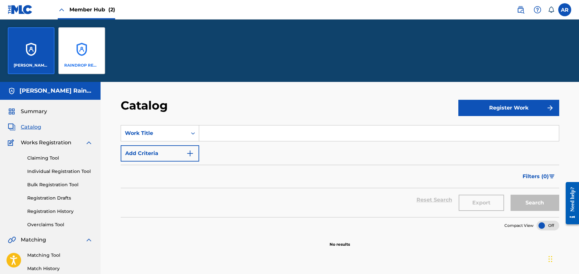
click at [77, 53] on div "RAINDROP RECORDINGS LLC" at bounding box center [81, 50] width 47 height 47
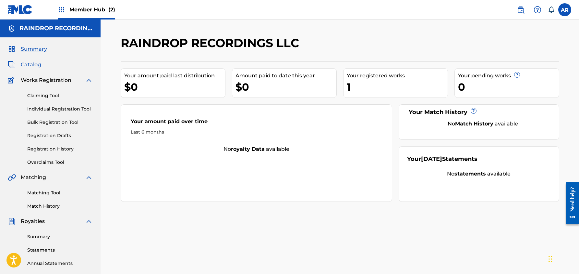
click at [41, 67] on div "Catalog" at bounding box center [50, 65] width 85 height 8
click at [28, 63] on span "Catalog" at bounding box center [31, 65] width 20 height 8
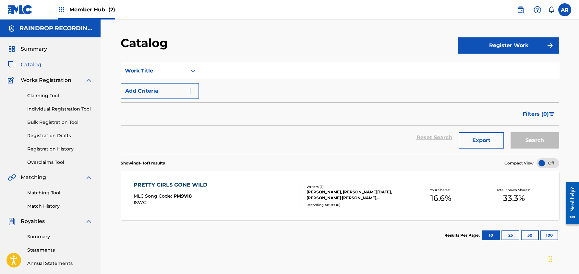
click at [277, 190] on div "PRETTY GIRLS GONE WILD MLC Song Code : PM9VI8 ISWC :" at bounding box center [217, 195] width 167 height 29
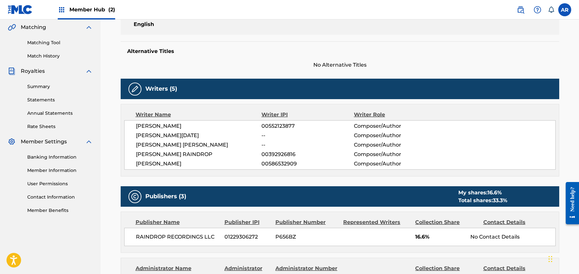
scroll to position [154, 0]
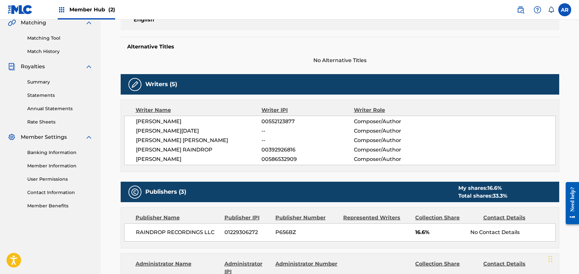
drag, startPoint x: 261, startPoint y: 151, endPoint x: 305, endPoint y: 150, distance: 44.1
click at [305, 150] on span "00392926816" at bounding box center [308, 150] width 92 height 8
click at [296, 149] on span "00392926816" at bounding box center [308, 150] width 92 height 8
drag, startPoint x: 294, startPoint y: 149, endPoint x: 264, endPoint y: 150, distance: 30.2
click at [264, 150] on span "00392926816" at bounding box center [308, 150] width 92 height 8
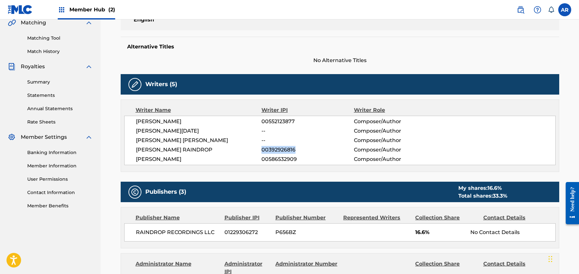
drag, startPoint x: 263, startPoint y: 150, endPoint x: 298, endPoint y: 149, distance: 35.1
click at [298, 149] on span "00392926816" at bounding box center [308, 150] width 92 height 8
copy span "00392926816"
